Goal: Task Accomplishment & Management: Use online tool/utility

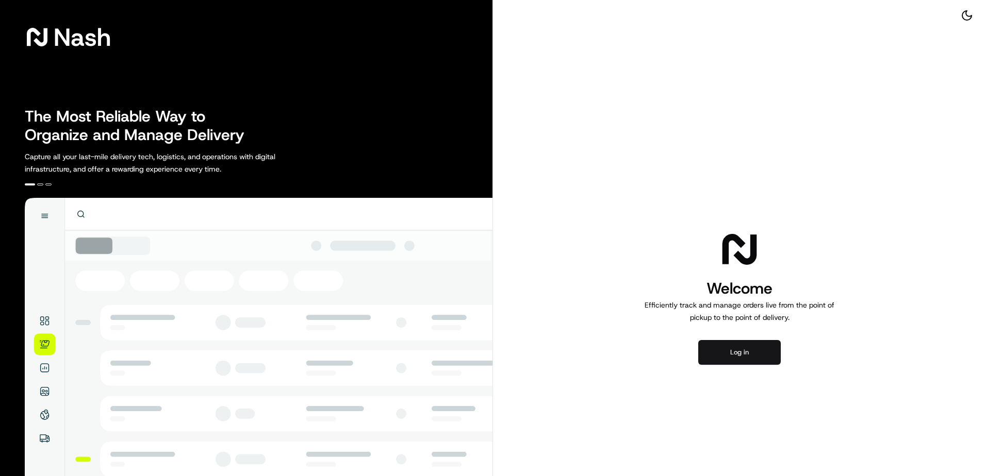
click at [742, 358] on button "Log in" at bounding box center [739, 352] width 82 height 25
